Goal: Check status: Check status

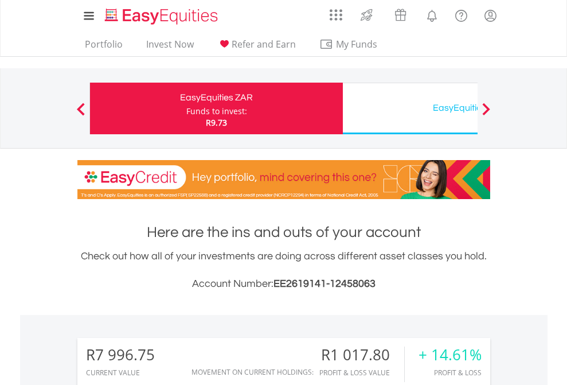
scroll to position [110, 180]
click at [186, 108] on div "Funds to invest:" at bounding box center [216, 111] width 61 height 11
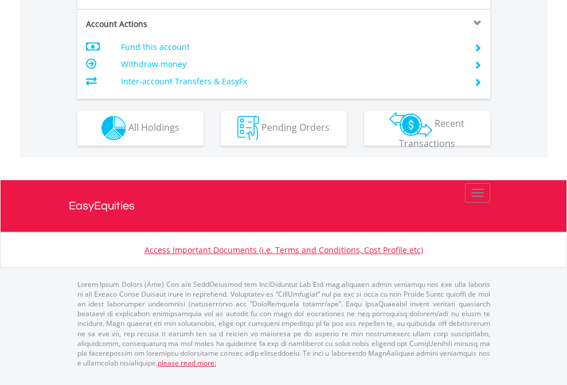
scroll to position [1073, 0]
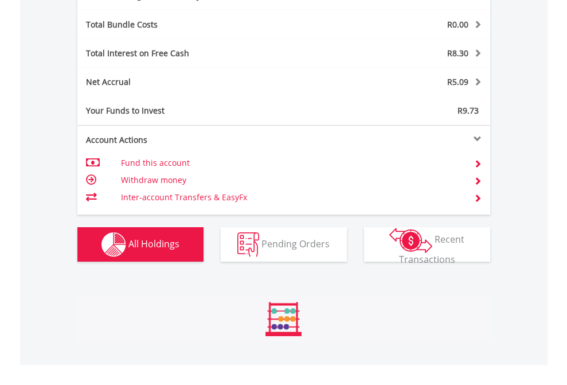
scroll to position [110, 180]
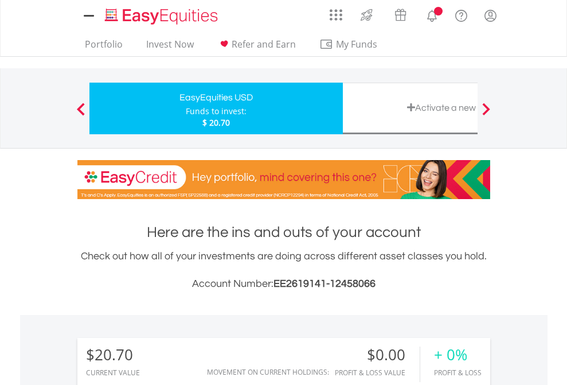
scroll to position [110, 180]
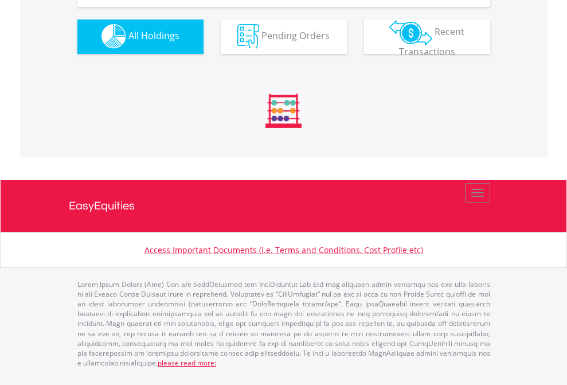
scroll to position [1136, 0]
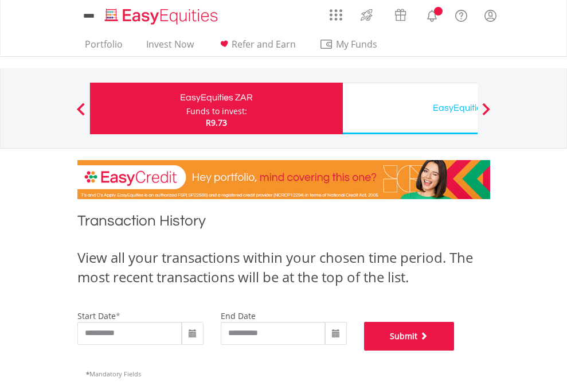
click at [455, 350] on button "Submit" at bounding box center [409, 336] width 91 height 29
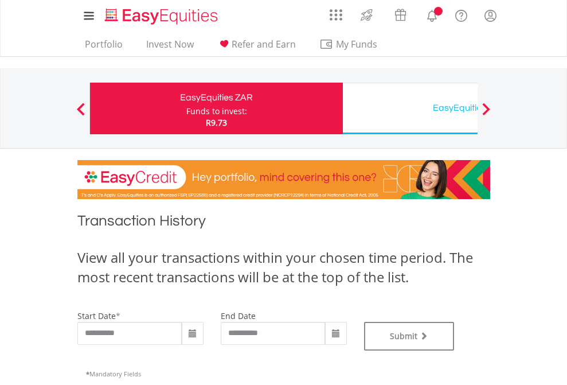
click at [410, 108] on div "EasyEquities USD" at bounding box center [469, 108] width 239 height 16
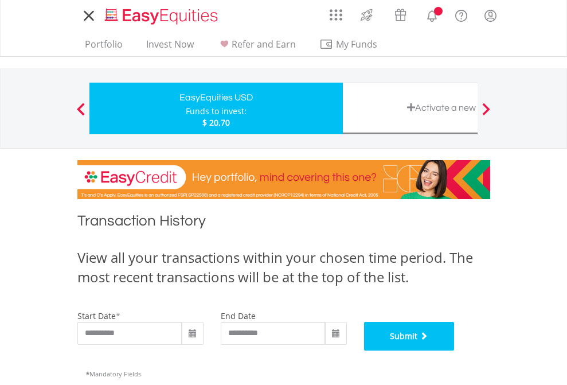
click at [455, 350] on button "Submit" at bounding box center [409, 336] width 91 height 29
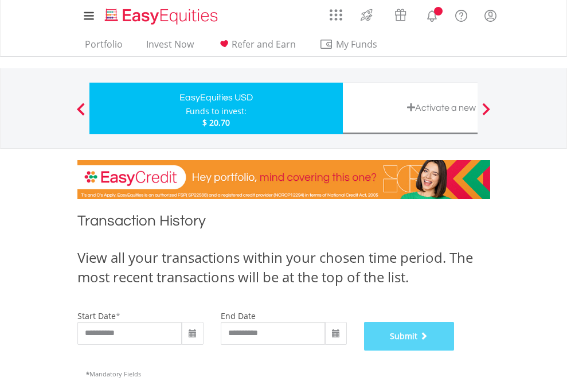
scroll to position [465, 0]
